Goal: Contribute content: Add original content to the website for others to see

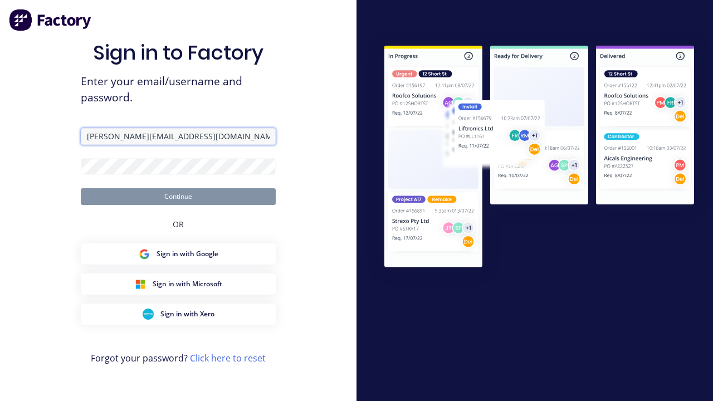
type input "[PERSON_NAME][EMAIL_ADDRESS][DOMAIN_NAME]"
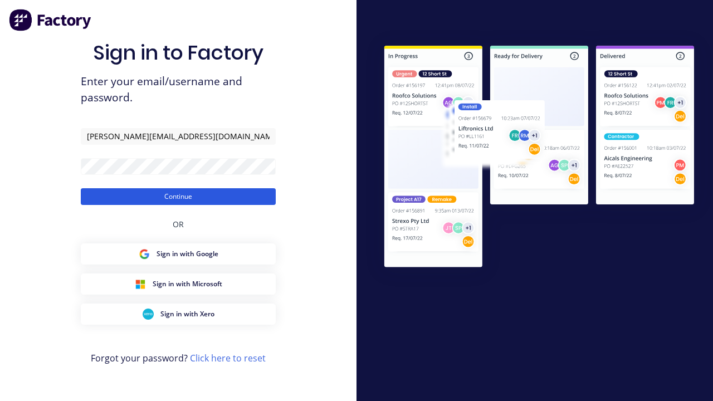
click at [178, 196] on button "Continue" at bounding box center [178, 196] width 195 height 17
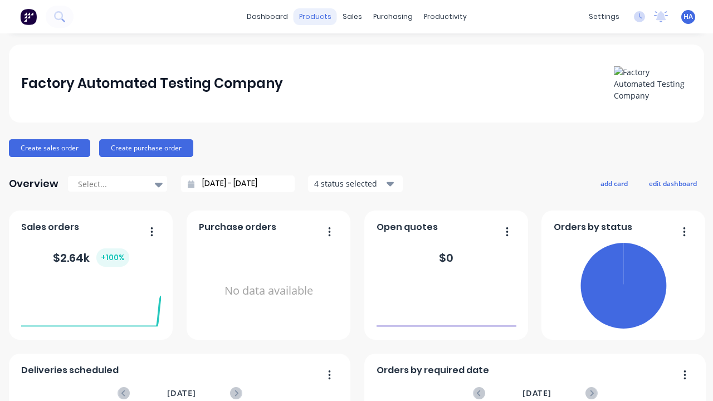
click at [315, 17] on div "products" at bounding box center [314, 16] width 43 height 17
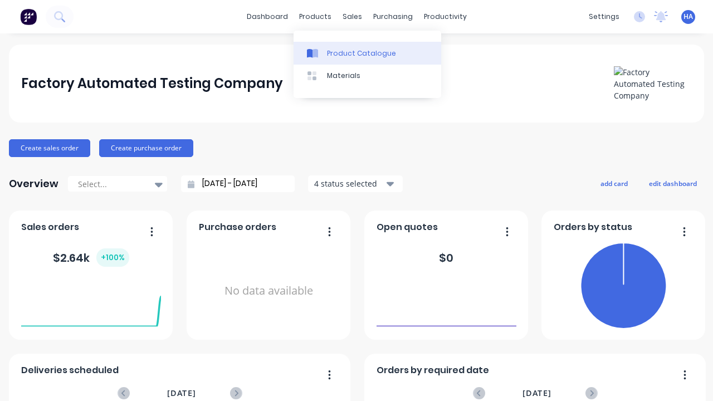
click at [367, 53] on div "Product Catalogue" at bounding box center [361, 53] width 69 height 10
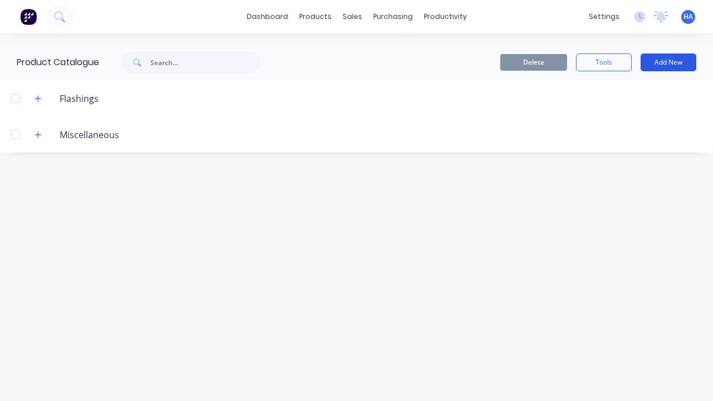
click at [668, 62] on button "Add New" at bounding box center [668, 62] width 56 height 18
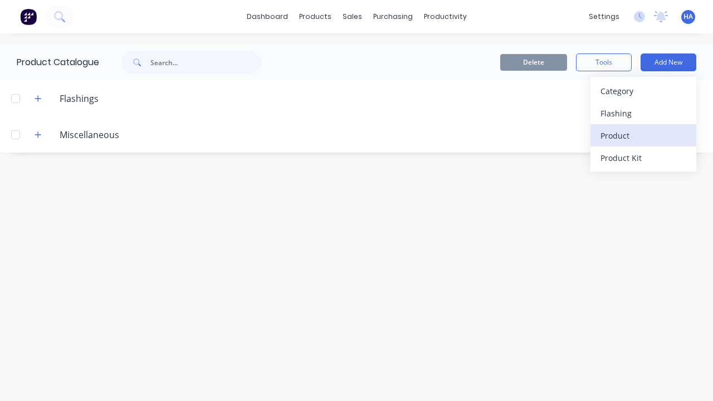
click at [643, 135] on div "Product" at bounding box center [643, 135] width 86 height 16
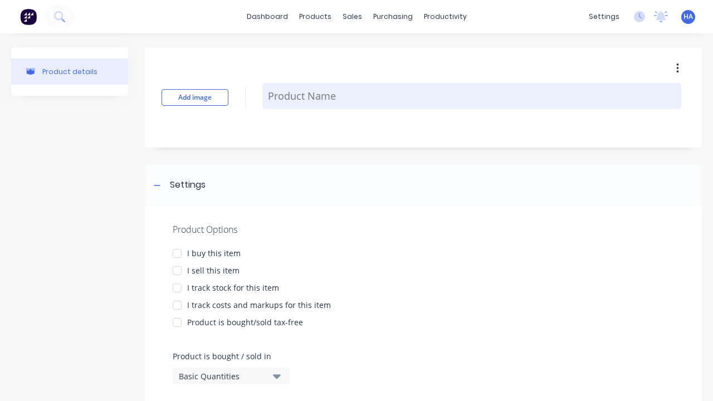
click at [472, 96] on textarea at bounding box center [471, 96] width 419 height 26
type textarea "x"
type textarea "Test Product Name"
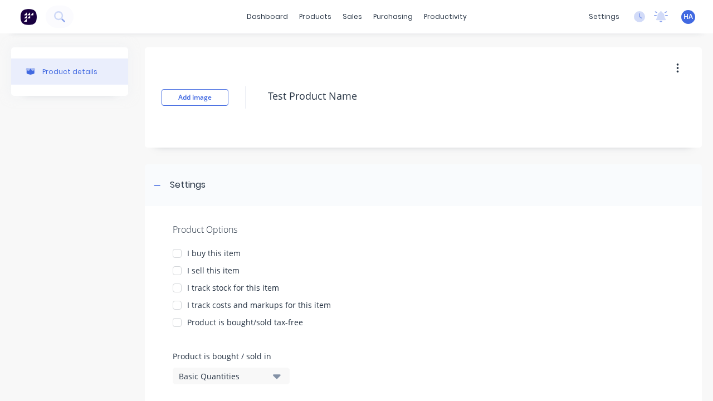
click at [177, 253] on div at bounding box center [177, 253] width 22 height 22
click at [177, 270] on div at bounding box center [177, 270] width 22 height 22
type textarea "x"
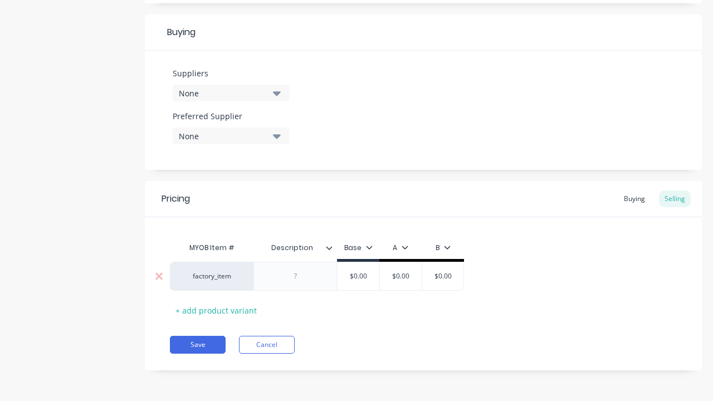
type textarea "Test Product Name"
click at [295, 276] on div at bounding box center [296, 276] width 56 height 14
type textarea "x"
type textarea "Test Product Name"
click at [400, 276] on input "text" at bounding box center [401, 276] width 56 height 10
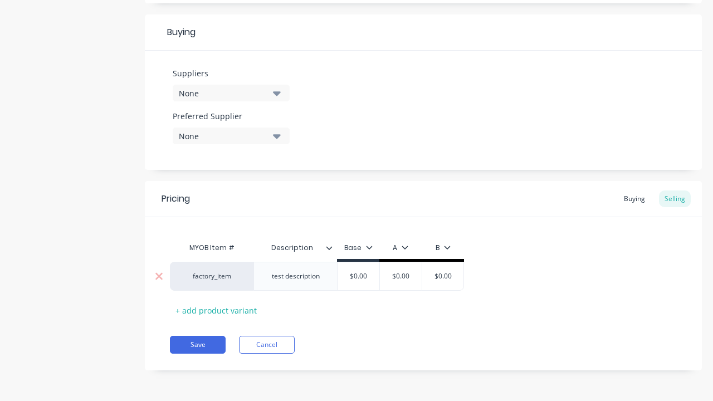
type textarea "x"
type input "$0.00"
type textarea "x"
type input "100"
click at [198, 345] on button "Save" at bounding box center [198, 345] width 56 height 18
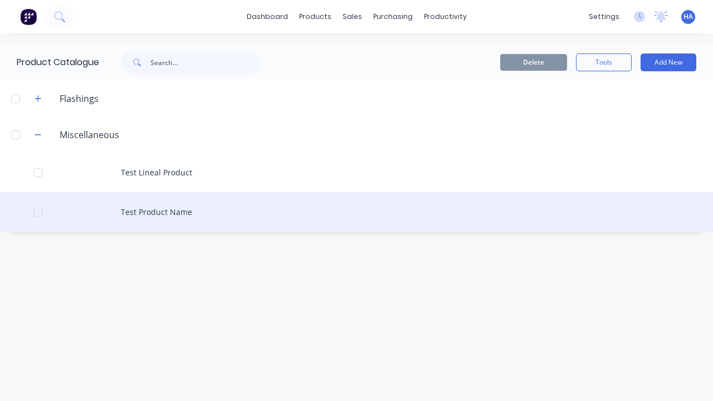
click at [356, 212] on div "Test Product Name" at bounding box center [356, 212] width 713 height 40
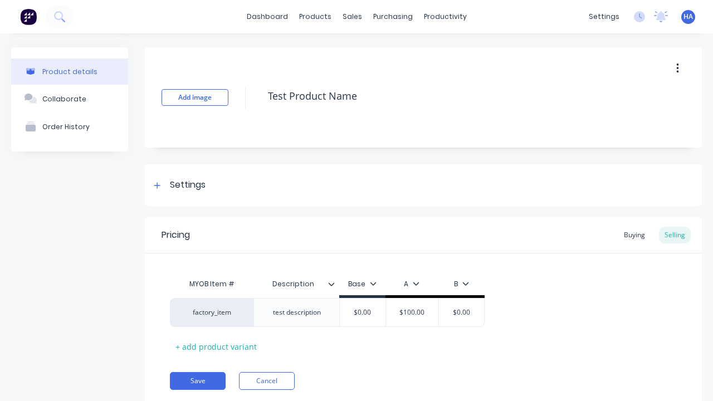
click at [677, 68] on icon "button" at bounding box center [677, 68] width 2 height 10
click at [637, 120] on div "Delete" at bounding box center [638, 120] width 86 height 16
type textarea "x"
